Goal: Transaction & Acquisition: Purchase product/service

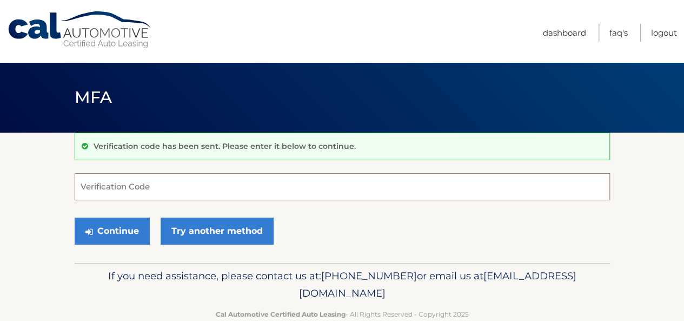
click at [128, 191] on input "Verification Code" at bounding box center [342, 186] width 535 height 27
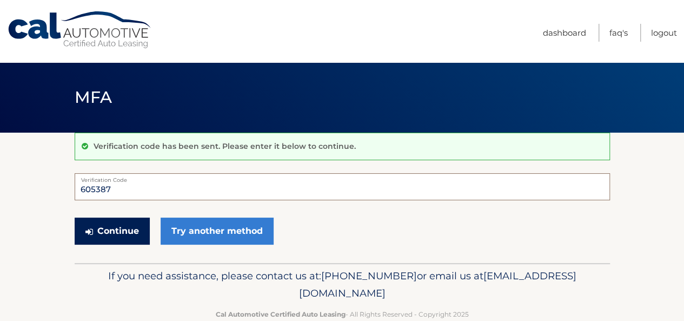
type input "605387"
click at [101, 224] on button "Continue" at bounding box center [112, 230] width 75 height 27
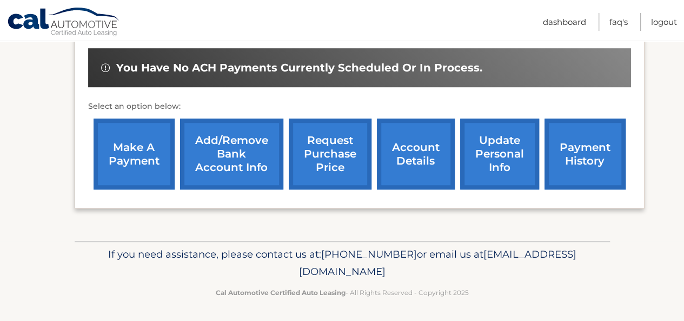
scroll to position [333, 0]
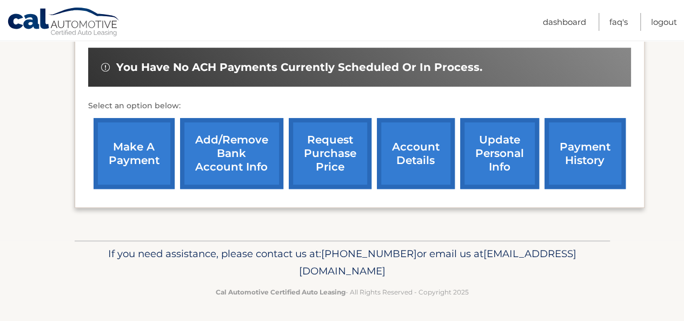
click at [408, 147] on link "account details" at bounding box center [416, 153] width 78 height 71
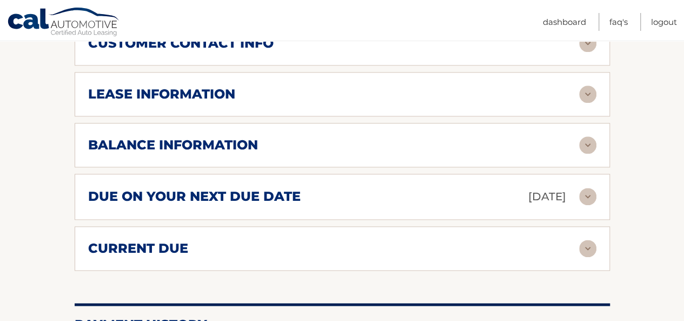
scroll to position [599, 0]
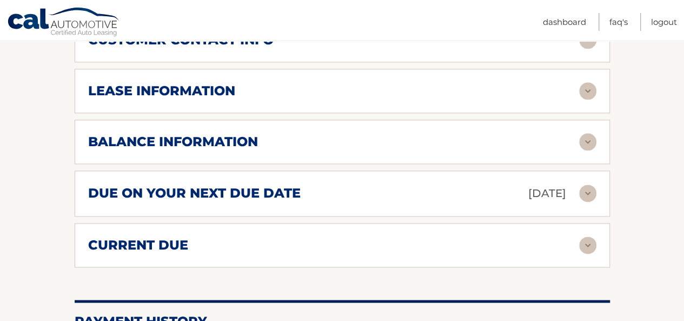
click at [454, 192] on div "due on your next due date Sep 19, 2025" at bounding box center [333, 193] width 491 height 19
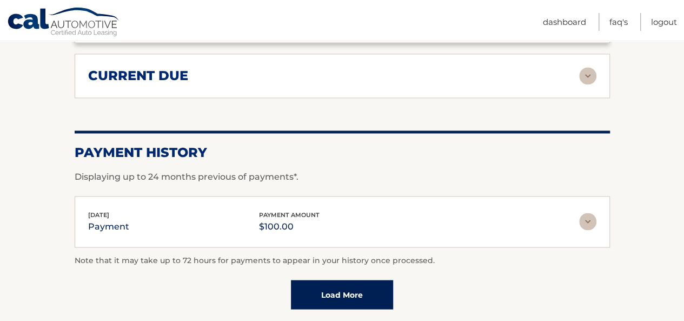
scroll to position [856, 0]
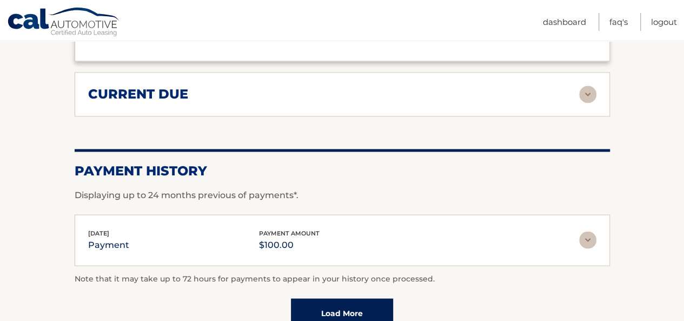
click at [582, 89] on img at bounding box center [587, 93] width 17 height 17
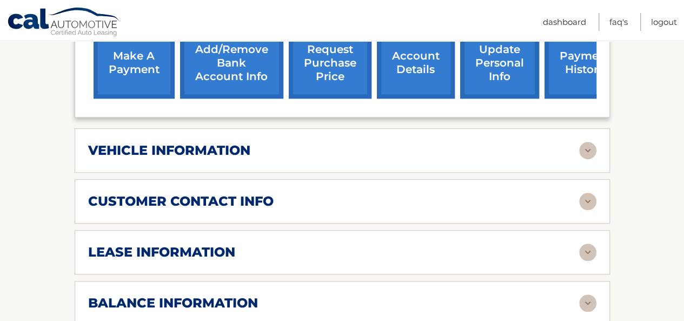
scroll to position [411, 0]
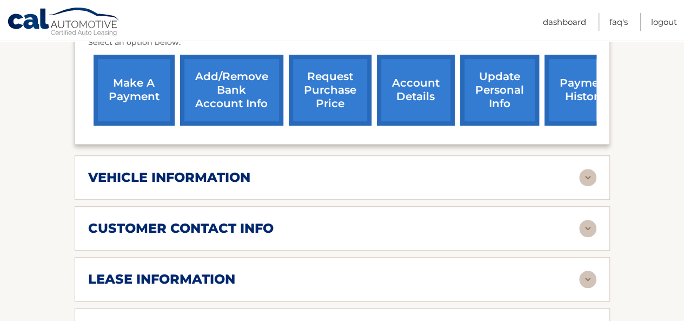
click at [153, 87] on link "make a payment" at bounding box center [134, 90] width 81 height 71
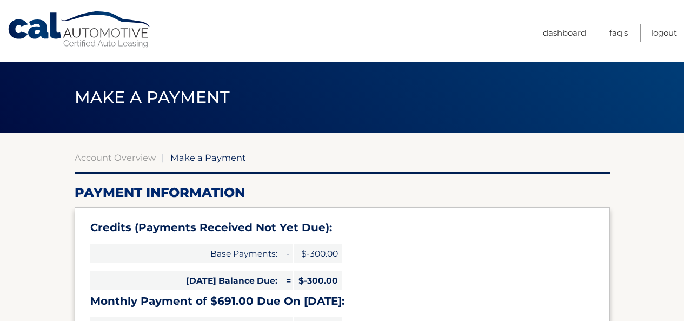
select select "OWE2ZGQ5ODQtMTAyNy00M2E4LWFjZjYtNGE2NzEwMmYwYjk0"
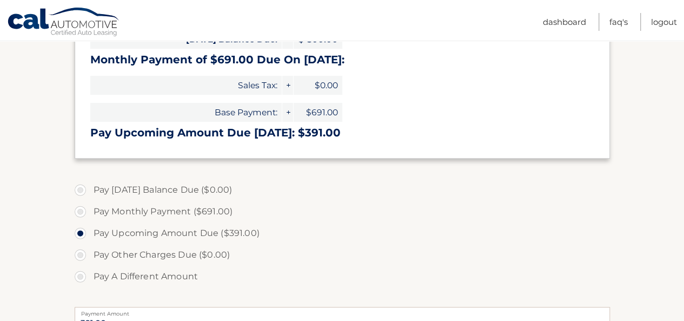
scroll to position [246, 0]
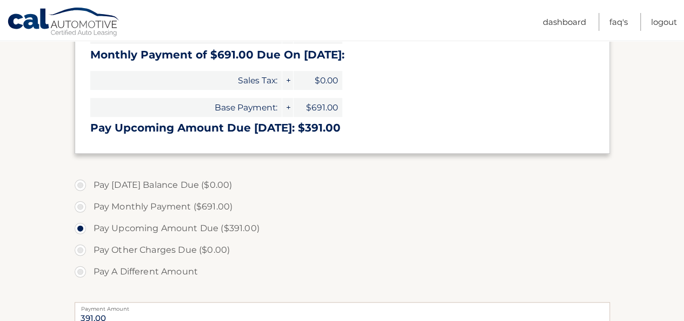
click at [82, 272] on label "Pay A Different Amount" at bounding box center [342, 272] width 535 height 22
click at [82, 272] on input "Pay A Different Amount" at bounding box center [84, 269] width 11 height 17
radio input "true"
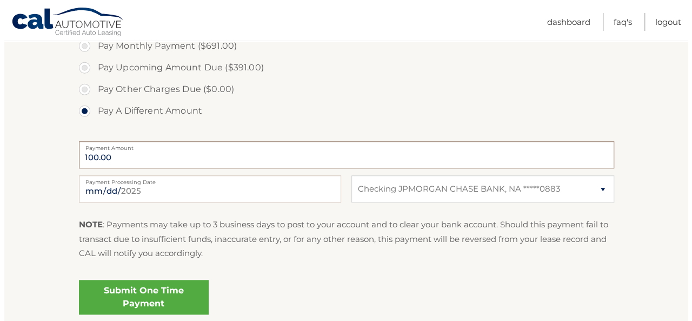
scroll to position [416, 0]
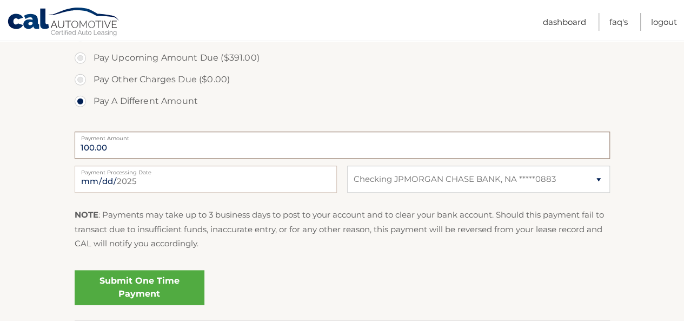
type input "100.00"
click at [141, 283] on link "Submit One Time Payment" at bounding box center [140, 287] width 130 height 35
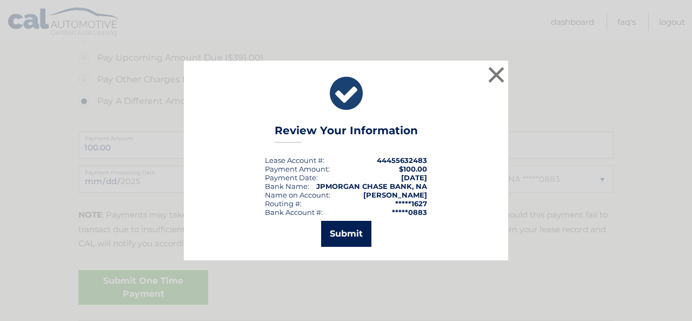
click at [333, 226] on button "Submit" at bounding box center [346, 234] width 50 height 26
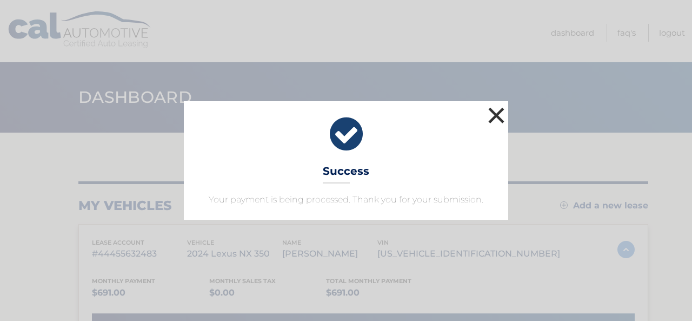
click at [495, 118] on button "×" at bounding box center [497, 115] width 22 height 22
